Goal: Check status: Check status

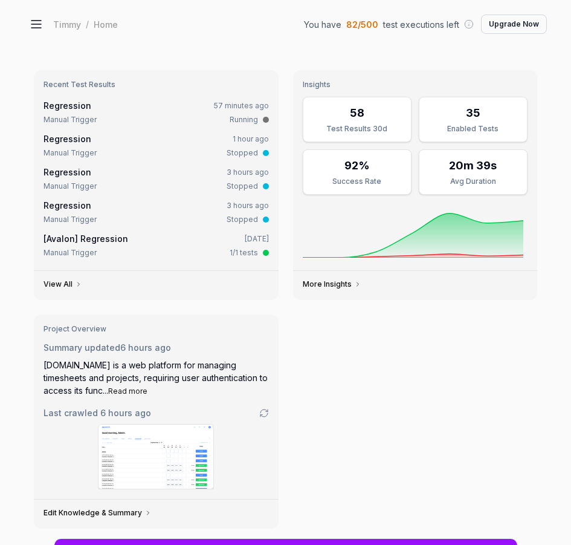
type textarea "*"
drag, startPoint x: 196, startPoint y: 52, endPoint x: 190, endPoint y: 57, distance: 7.7
click at [195, 53] on div "Recent Test Results Regression 57 minutes ago Manual Trigger Running Regression…" at bounding box center [285, 434] width 571 height 772
click at [86, 105] on link "Regression" at bounding box center [68, 105] width 48 height 10
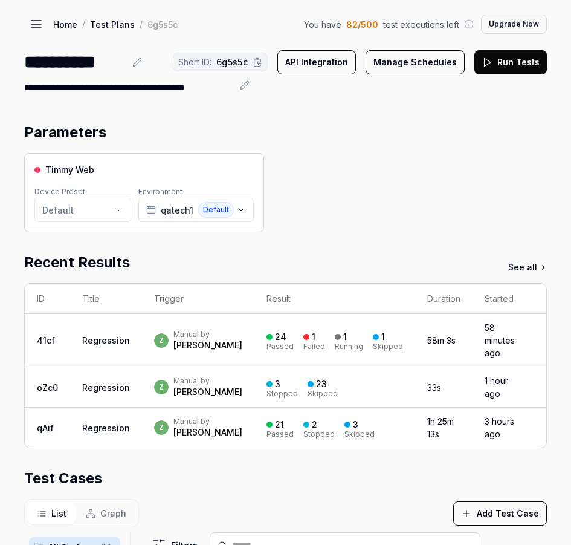
click at [332, 327] on td "24 Passed 1 Failed 1 Running 1 Skipped" at bounding box center [335, 340] width 161 height 53
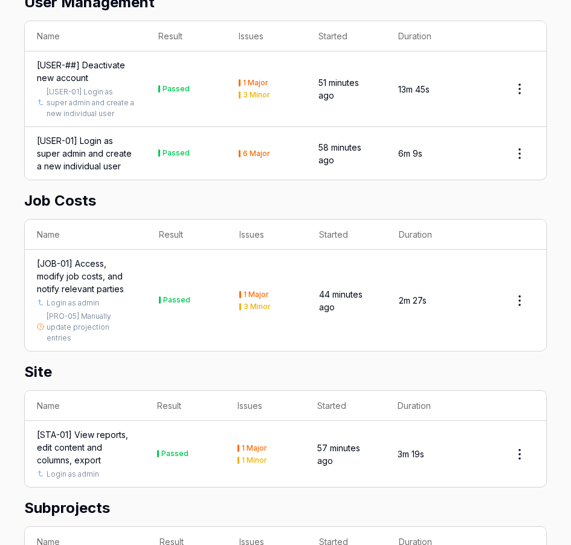
scroll to position [2666, 0]
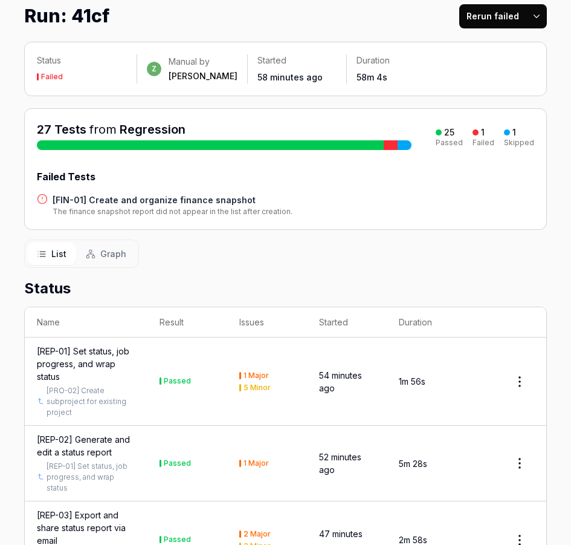
scroll to position [0, 0]
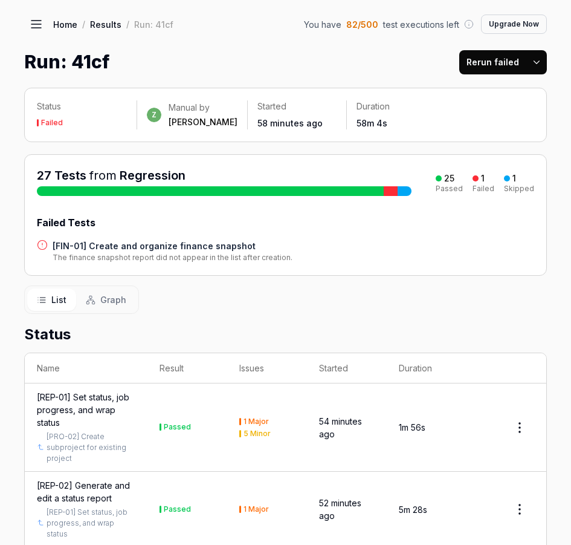
click at [501, 291] on div "List Graph" at bounding box center [285, 299] width 523 height 28
